Goal: Communication & Community: Answer question/provide support

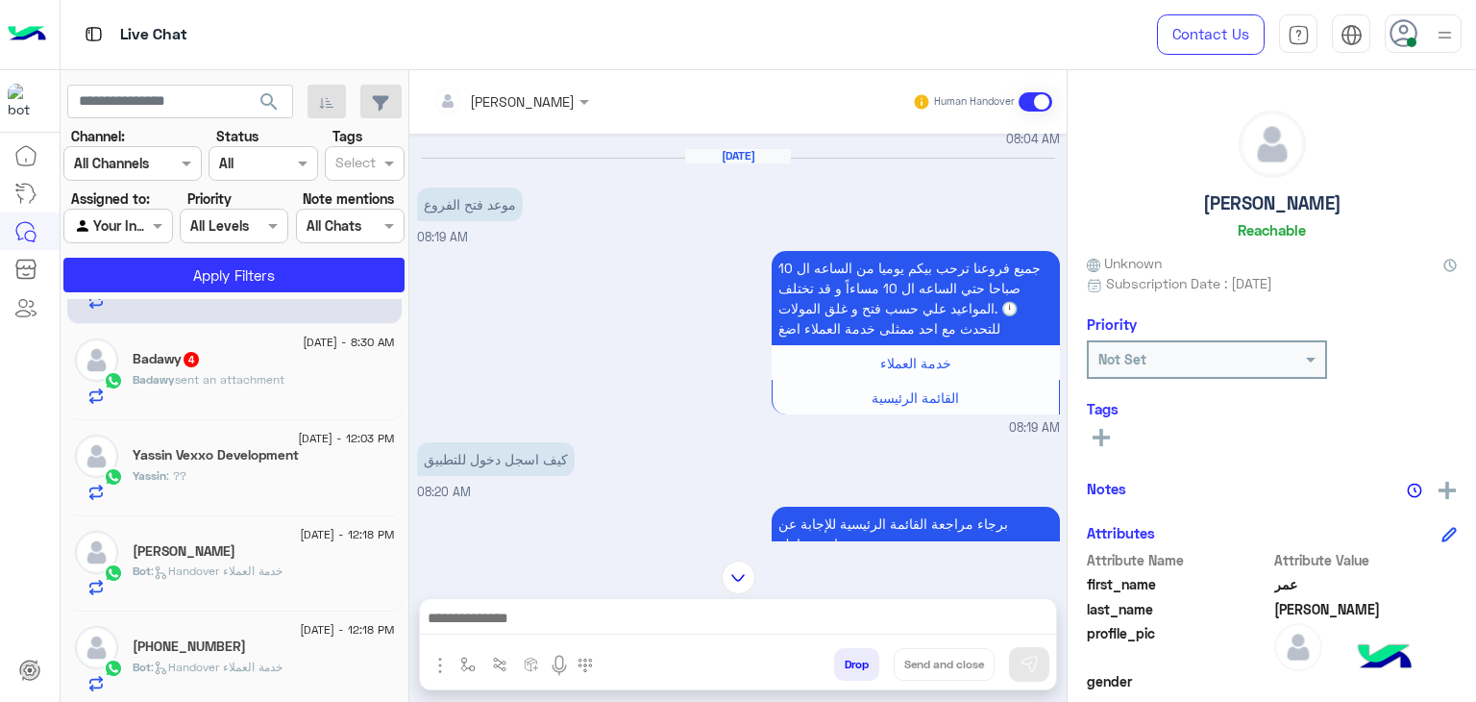
scroll to position [673, 0]
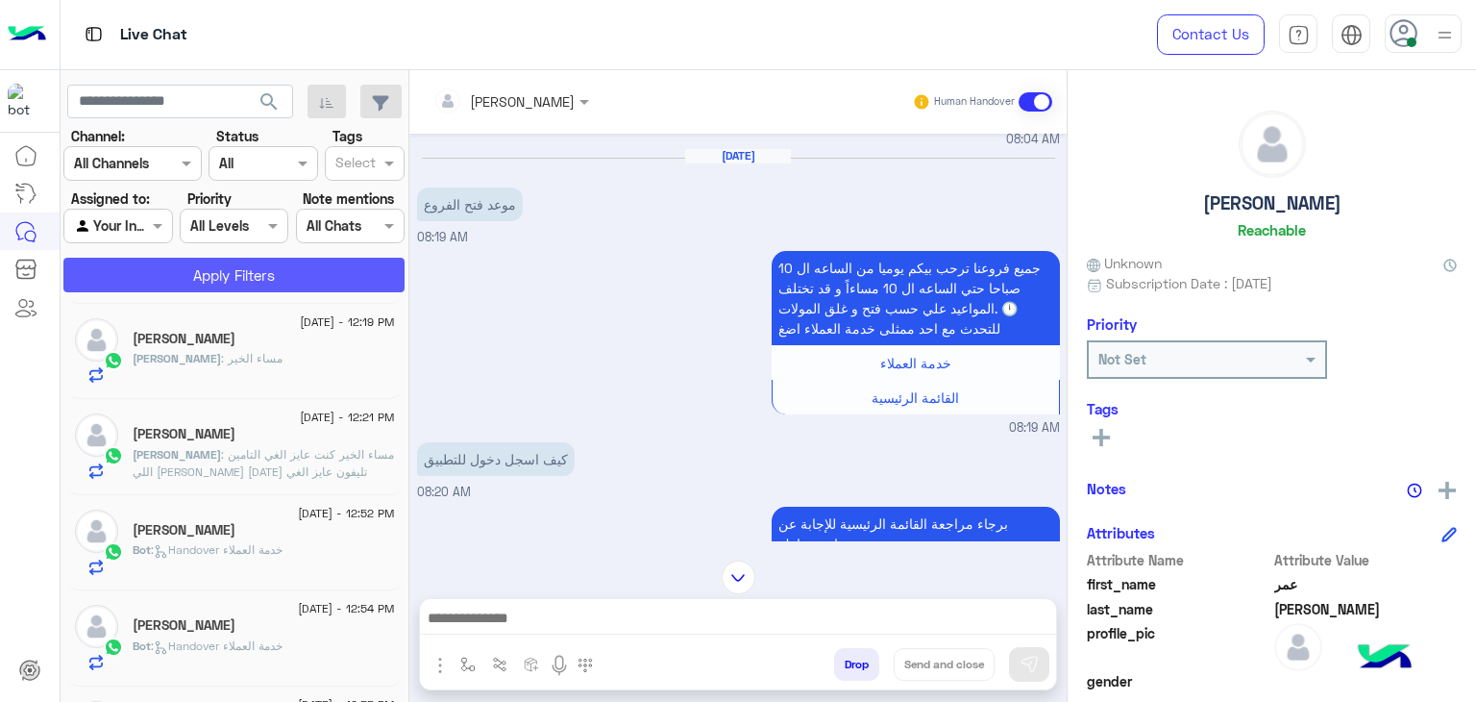
click at [328, 280] on button "Apply Filters" at bounding box center [233, 275] width 341 height 35
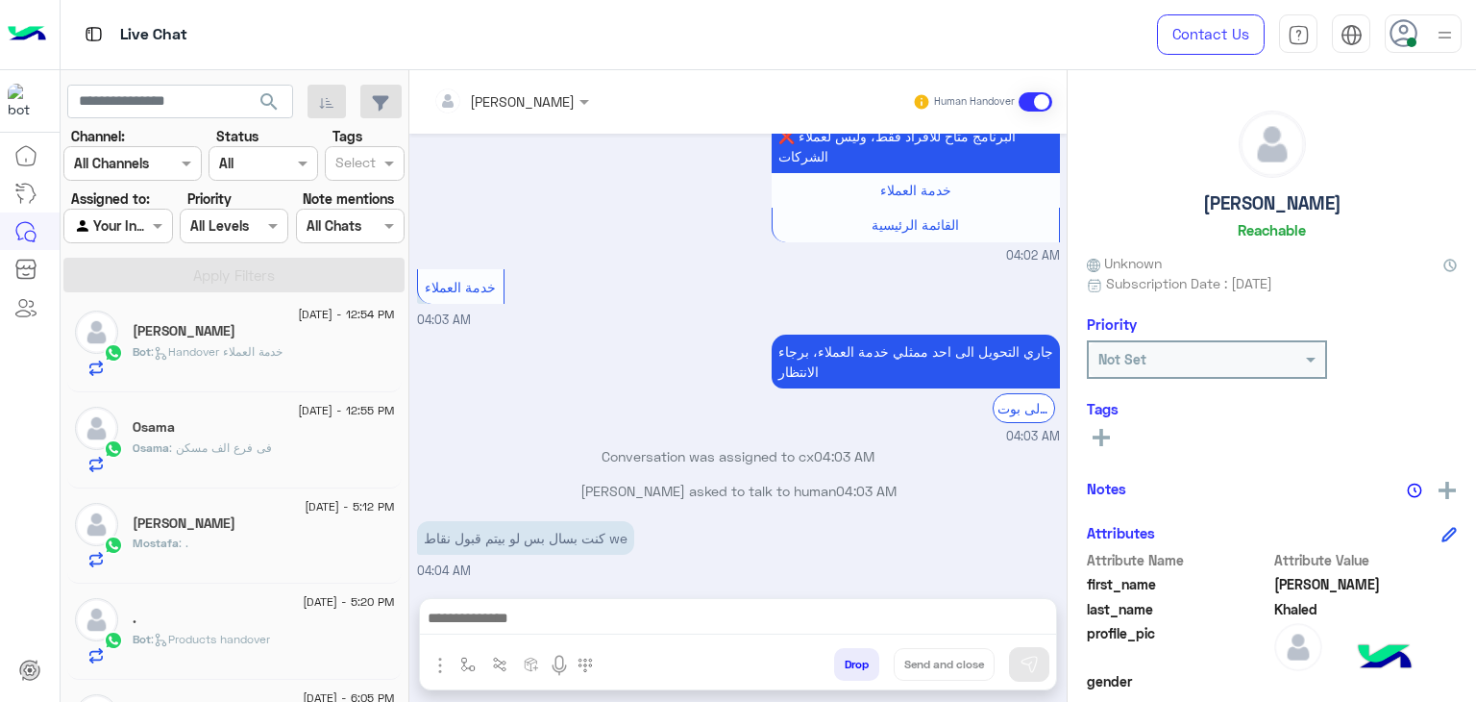
scroll to position [971, 0]
click at [303, 339] on div "Bot : Handover خدمة العملاء" at bounding box center [264, 356] width 262 height 34
